Goal: Task Accomplishment & Management: Manage account settings

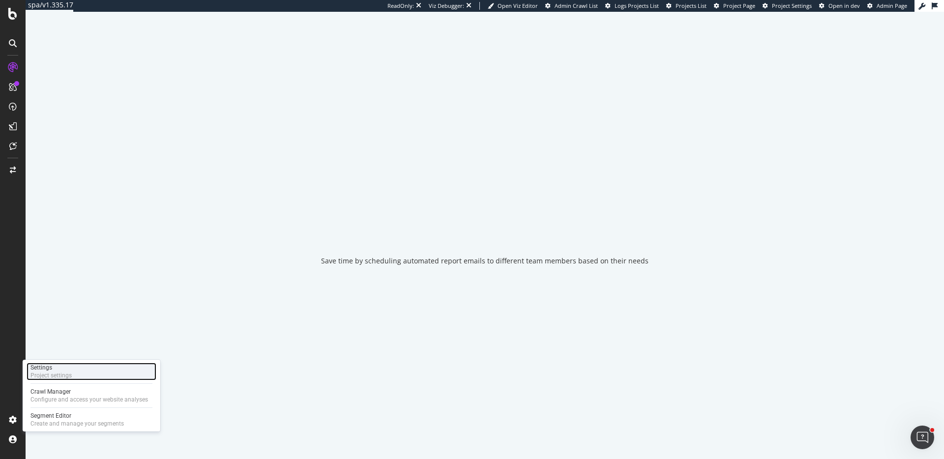
click at [90, 377] on div "Settings Project settings" at bounding box center [92, 372] width 130 height 18
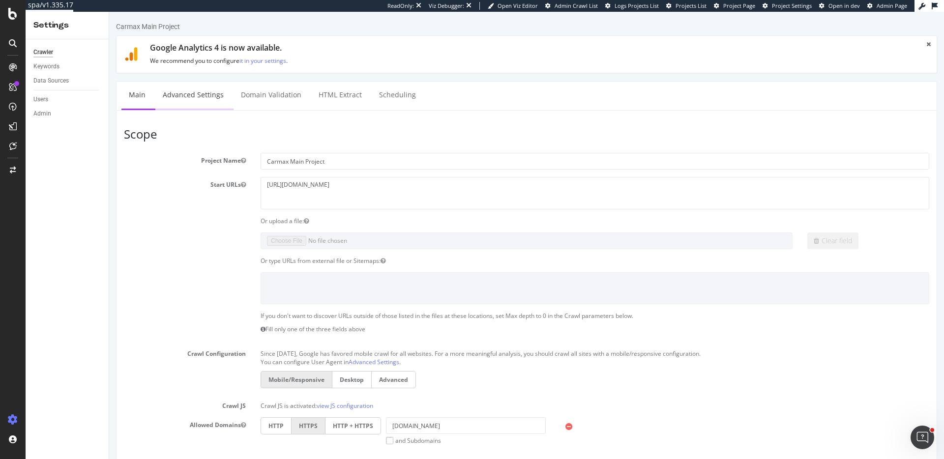
click at [182, 100] on link "Advanced Settings" at bounding box center [193, 95] width 76 height 27
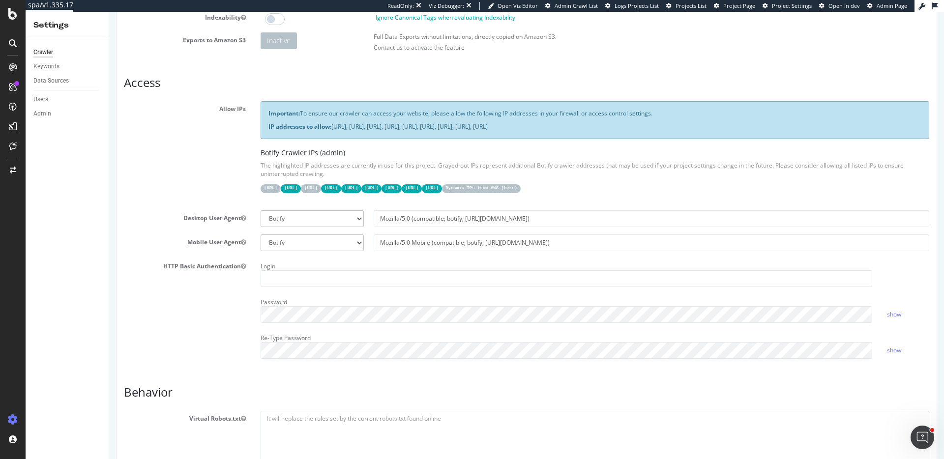
scroll to position [198, 0]
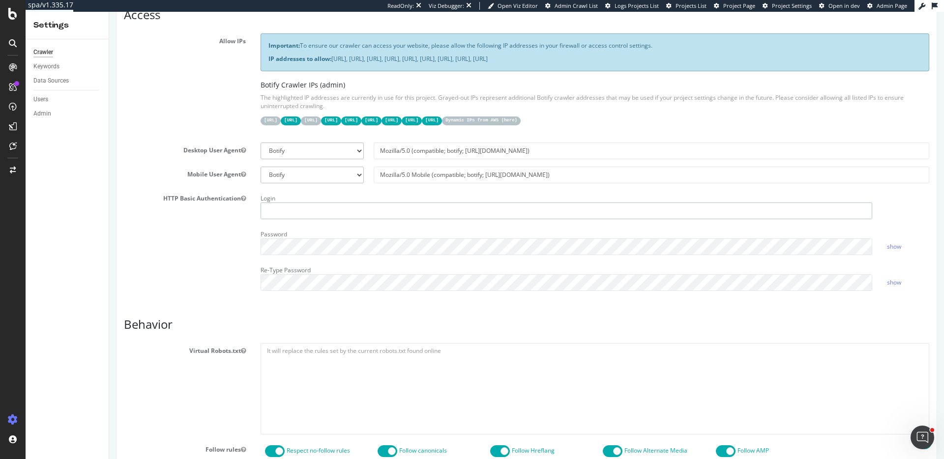
type input "ericmsheydwasser"
drag, startPoint x: 411, startPoint y: 212, endPoint x: 157, endPoint y: 202, distance: 253.5
click at [157, 202] on div "HTTP Basic Authentication Login ericmsheydwasser Password show Re-Type Password…" at bounding box center [527, 245] width 820 height 108
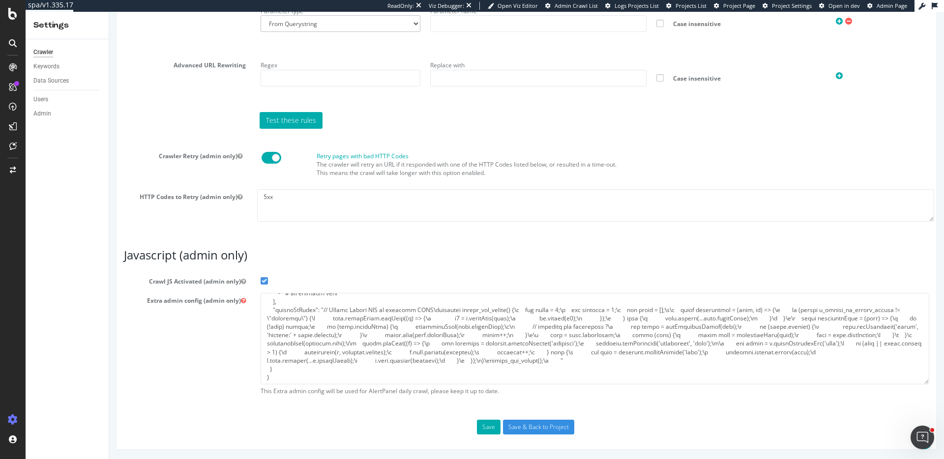
scroll to position [92, 0]
click at [306, 299] on textarea at bounding box center [595, 338] width 669 height 91
paste textarea ", "ftl": { "websiteID":"XXXXX", "token":"21L1ROXXXXXXXXXXXXXXXXPJN8dinz", "user…"
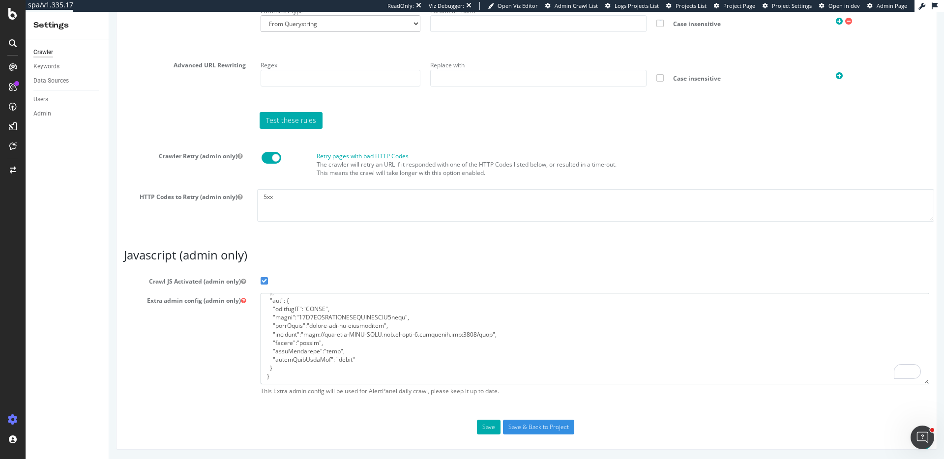
scroll to position [0, 0]
click at [311, 301] on textarea "To enrich screen reader interactions, please activate Accessibility in Grammarl…" at bounding box center [595, 338] width 669 height 91
drag, startPoint x: 310, startPoint y: 306, endPoint x: 339, endPoint y: 303, distance: 29.7
click at [313, 306] on textarea "To enrich screen reader interactions, please activate Accessibility in Grammarl…" at bounding box center [595, 338] width 669 height 91
paste textarea "QGXHEL"
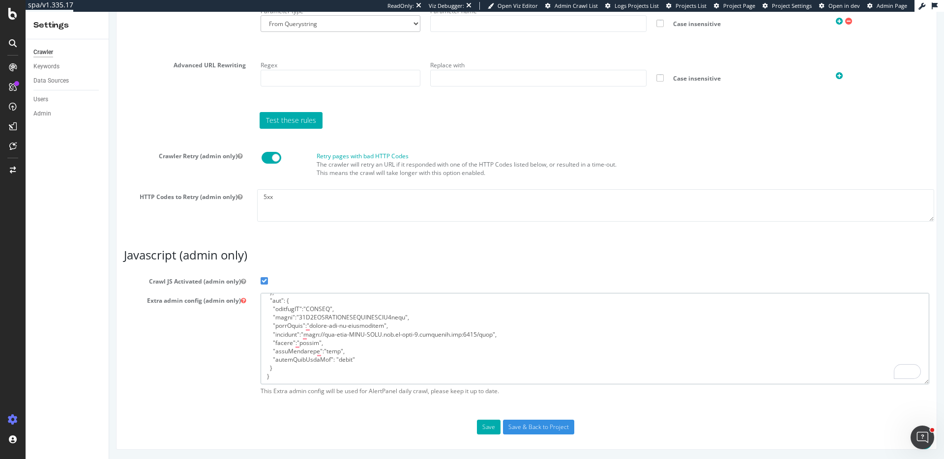
paste textarea "oF00SZEXaLY1Rpe8R1O7eUP6NiFEmkew"
drag, startPoint x: 308, startPoint y: 333, endPoint x: 456, endPoint y: 334, distance: 148.5
click at [314, 333] on textarea "To enrich screen reader interactions, please activate Accessibility in Grammarl…" at bounding box center [595, 338] width 669 height 91
paste textarea "s://[DOMAIN_NAME][URL]"
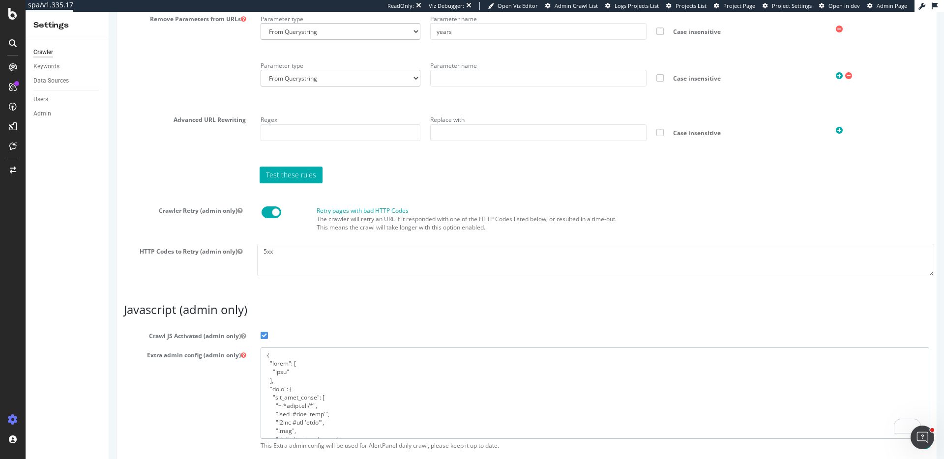
scroll to position [785, 0]
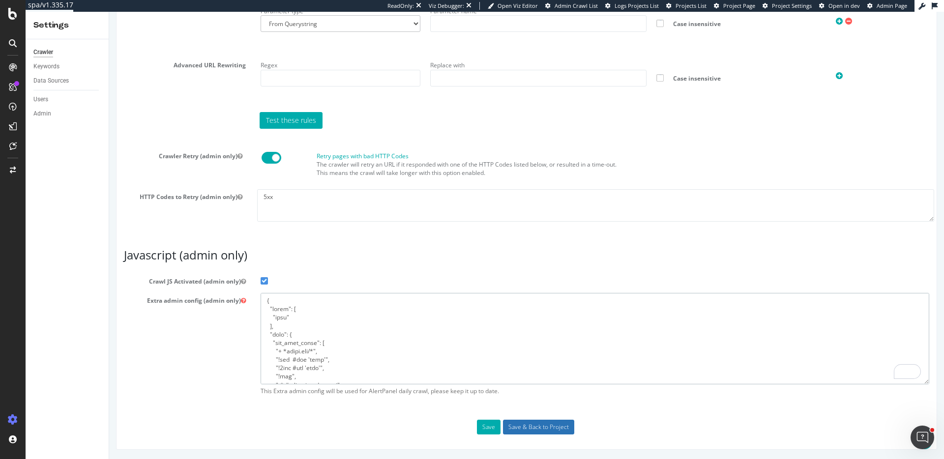
type textarea "{ "flags": [ "cube" ], "beta": { "pap_mini_rules": [ "+ *[DOMAIN_NAME][URL]", "…"
click at [520, 426] on input "Save & Back to Project" at bounding box center [538, 427] width 71 height 15
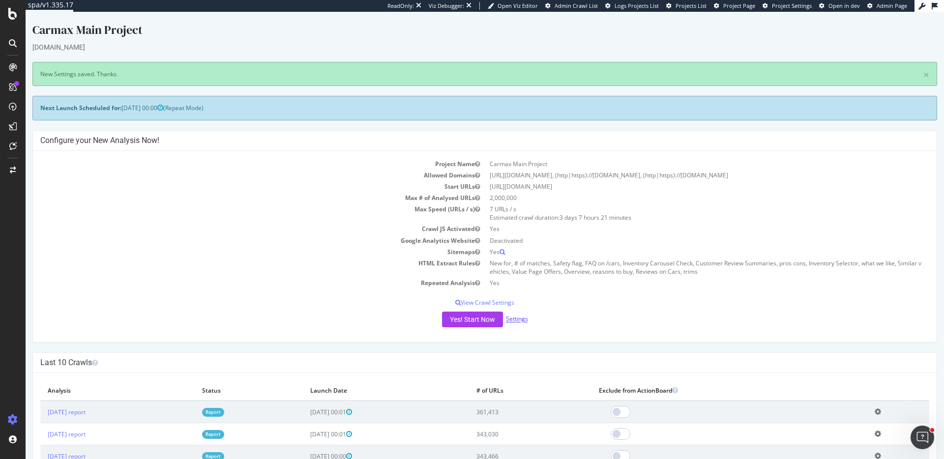
click at [511, 318] on link "Settings" at bounding box center [517, 319] width 22 height 8
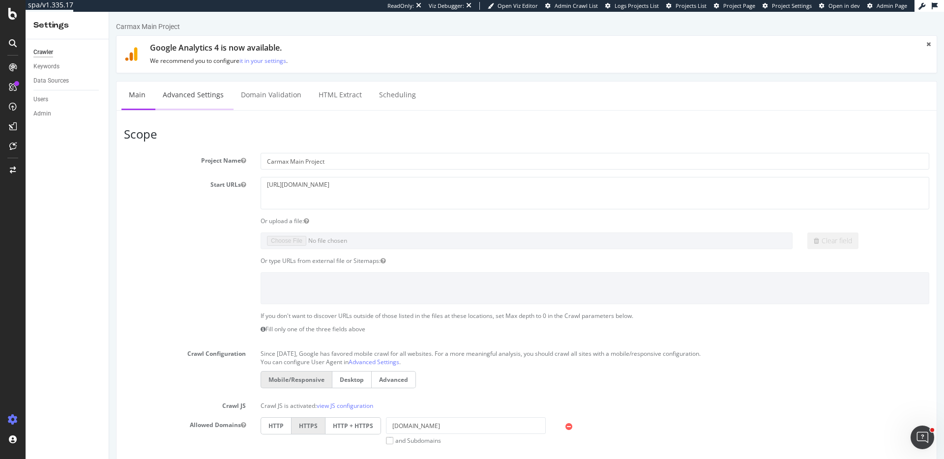
click at [210, 97] on link "Advanced Settings" at bounding box center [193, 95] width 76 height 27
